Goal: Navigation & Orientation: Find specific page/section

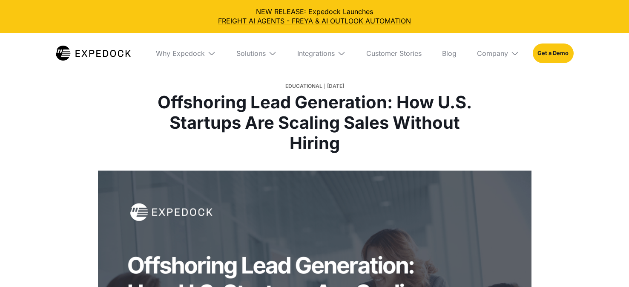
select select
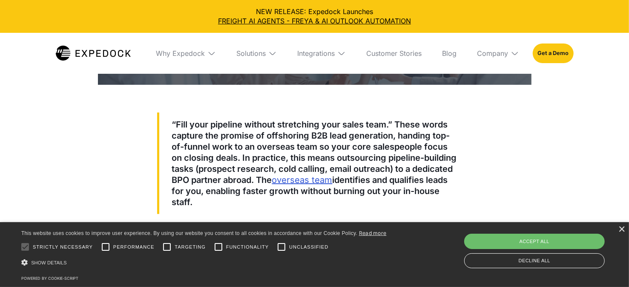
scroll to position [340, 0]
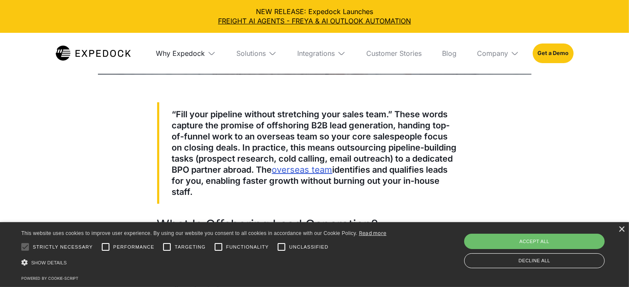
click at [197, 58] on div "Why Expedock" at bounding box center [180, 53] width 49 height 9
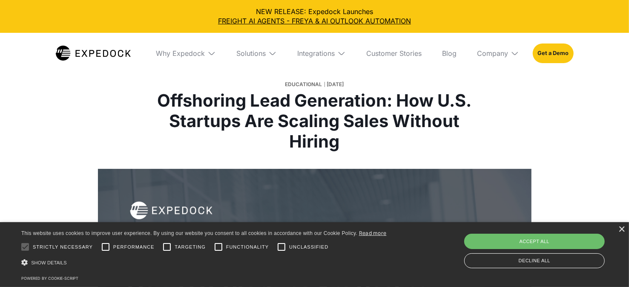
scroll to position [0, 0]
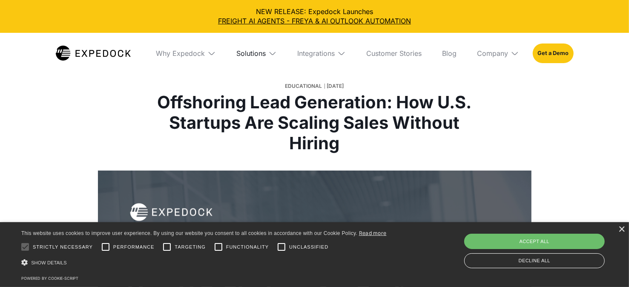
click at [260, 57] on div "Solutions" at bounding box center [250, 53] width 29 height 9
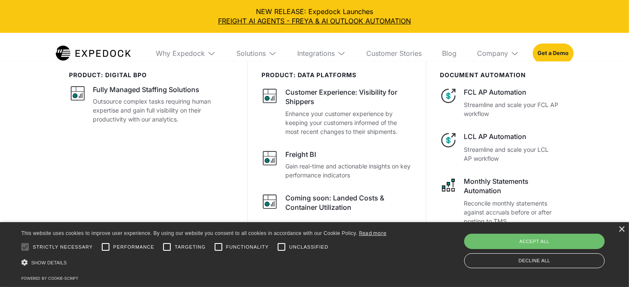
click at [207, 56] on img at bounding box center [211, 53] width 9 height 9
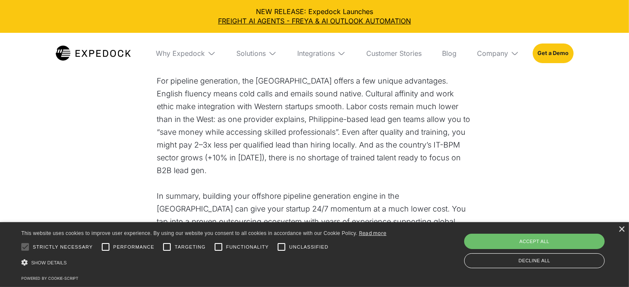
scroll to position [1816, 0]
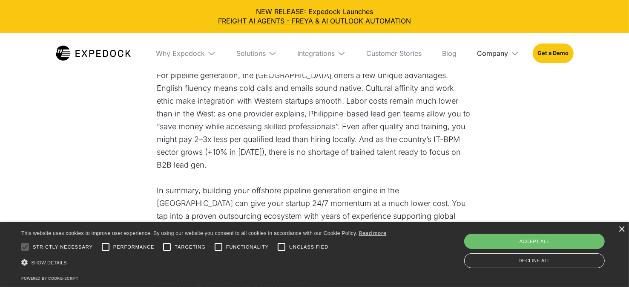
click at [508, 56] on div "Company" at bounding box center [492, 53] width 31 height 9
click at [511, 94] on link "About Us" at bounding box center [498, 85] width 56 height 22
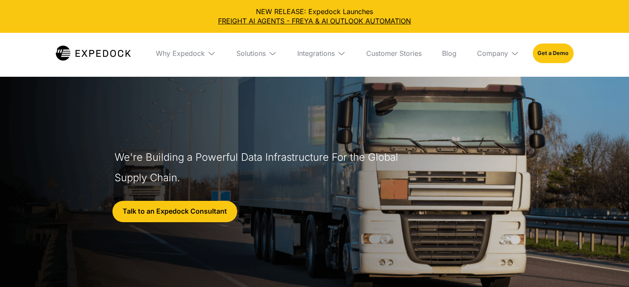
select select
